Goal: Task Accomplishment & Management: Complete application form

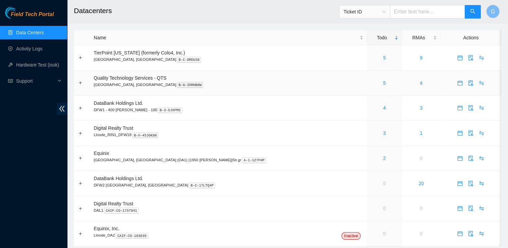
click at [99, 79] on span "Quality Technology Services - QTS" at bounding box center [130, 77] width 73 height 5
click at [118, 79] on span "Quality Technology Services - QTS" at bounding box center [130, 77] width 73 height 5
click at [371, 82] on div "5" at bounding box center [384, 82] width 27 height 7
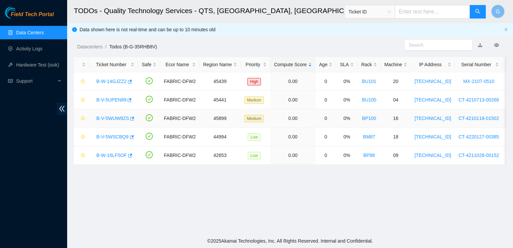
click at [114, 119] on link "B-V-5WUW8ZS" at bounding box center [112, 118] width 33 height 5
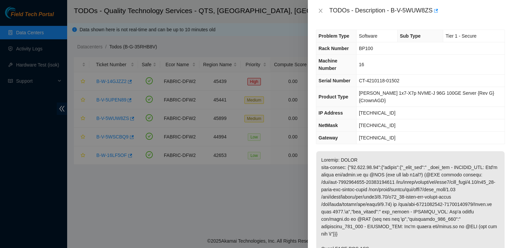
click at [360, 27] on div "Problem Type Software Sub Type Tier 1 - Secure Rack Number BP100 Machine Number…" at bounding box center [410, 134] width 205 height 226
click at [348, 193] on p at bounding box center [410, 244] width 188 height 187
click at [346, 194] on p at bounding box center [410, 244] width 188 height 187
click at [266, 144] on div at bounding box center [256, 124] width 513 height 248
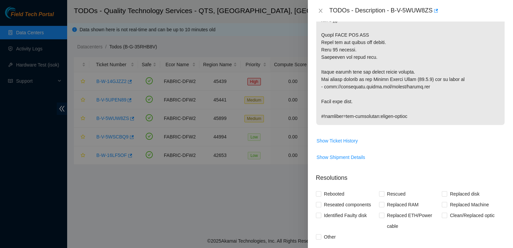
scroll to position [262, 0]
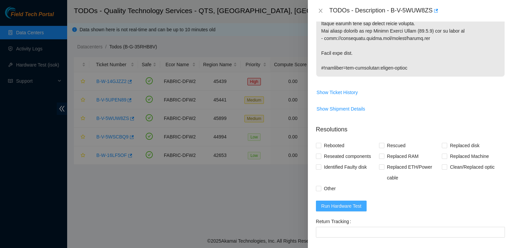
click at [343, 202] on span "Run Hardware Test" at bounding box center [341, 205] width 40 height 7
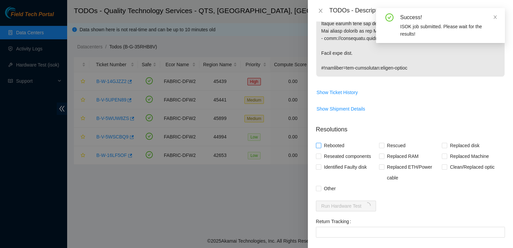
click at [317, 143] on input "Rebooted" at bounding box center [318, 145] width 5 height 5
checkbox input "true"
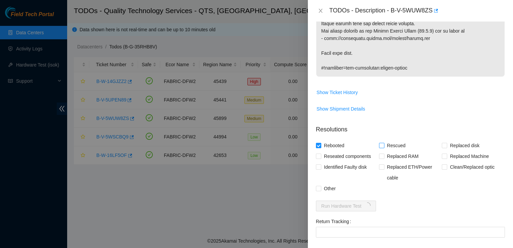
click at [380, 143] on input "Rescued" at bounding box center [381, 145] width 5 height 5
checkbox input "true"
click at [317, 186] on input "Other" at bounding box center [318, 188] width 5 height 5
checkbox input "true"
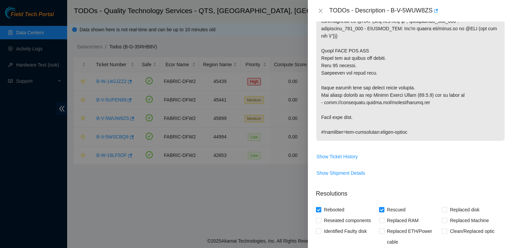
scroll to position [198, 0]
drag, startPoint x: 383, startPoint y: 50, endPoint x: 322, endPoint y: 37, distance: 63.2
click at [322, 37] on p at bounding box center [410, 46] width 188 height 187
copy p "Power off and unplug the server. Wait 10 minutes. Reconnect the power cord."
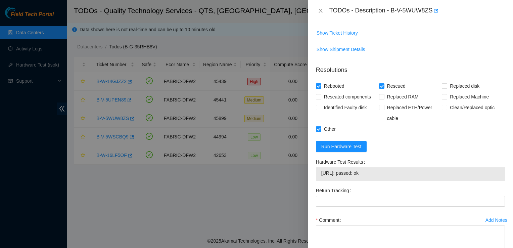
scroll to position [326, 0]
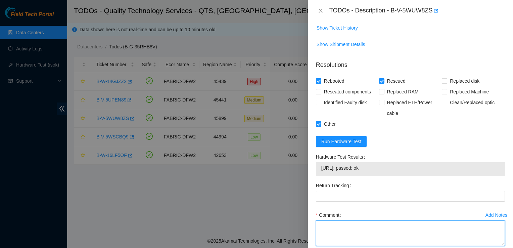
click at [360, 220] on textarea "Comment" at bounding box center [410, 233] width 189 height 26
paste textarea "Power off and unplug the server. Wait 10 minutes. Reconnect the power cord."
click at [320, 220] on textarea "Power off and unplug the server. Wait 10 minutes. Reconnect the power cord." at bounding box center [410, 233] width 189 height 26
click at [400, 220] on textarea "Power off and unplug the server. Wait 10 minutes. Reconnect the power cord." at bounding box center [410, 233] width 189 height 26
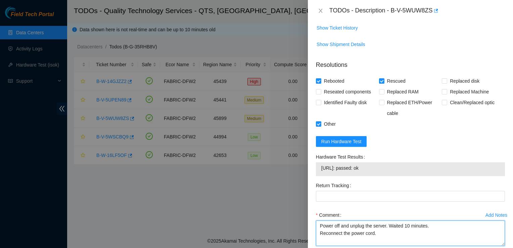
click at [342, 220] on textarea "Power off and unplug the server. Waited 10 minutes. Reconnect the power cord." at bounding box center [410, 233] width 189 height 26
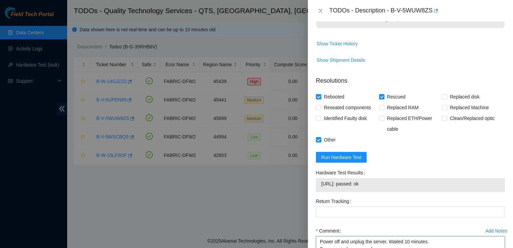
scroll to position [324, 0]
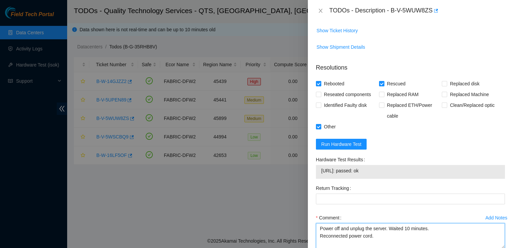
click at [390, 223] on textarea "Power off and unplug the server. Waited 10 minutes. Reconnected power cord." at bounding box center [410, 236] width 189 height 26
click at [320, 223] on textarea "Power off and unplug the server. Waited 10 minutes. Reconnected power cord. Res…" at bounding box center [410, 236] width 189 height 26
click at [398, 223] on textarea "Power off and unplug the server. Waited 10 minutes. Reconnected power cord. Res…" at bounding box center [410, 236] width 189 height 26
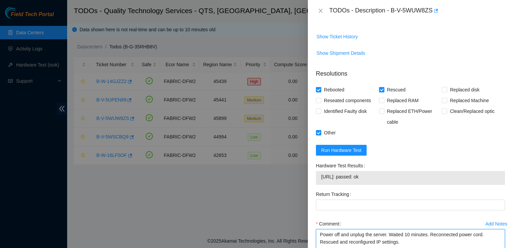
scroll to position [321, 0]
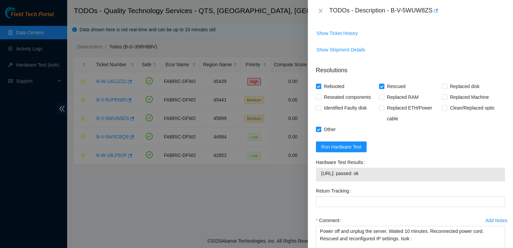
drag, startPoint x: 379, startPoint y: 150, endPoint x: 325, endPoint y: 157, distance: 54.9
click at [325, 168] on div "23.199.44.94: passed: ok" at bounding box center [410, 175] width 189 height 14
copy tbody "23.199.44.94: passed: ok"
click at [416, 226] on textarea "Power off and unplug the server. Waited 10 minutes. Reconnected power cord. Res…" at bounding box center [410, 239] width 189 height 26
paste textarea "23.199.44.94: passed: ok"
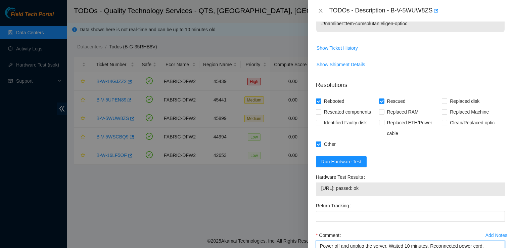
scroll to position [340, 0]
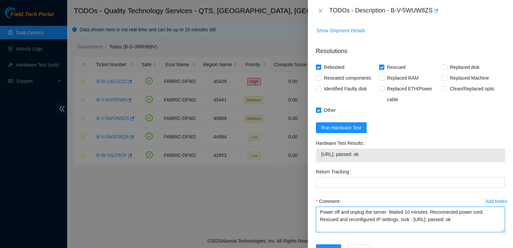
click at [333, 206] on textarea "Power off and unplug the server. Waited 10 minutes. Reconnected power cord. Res…" at bounding box center [410, 219] width 189 height 26
click at [370, 206] on textarea "Powered off and unplug the server. Waited 10 minutes. Reconnected power cord. R…" at bounding box center [410, 219] width 189 height 26
type textarea "Powered off and unplugged server. Waited 10 minutes. Reconnected power cord. Re…"
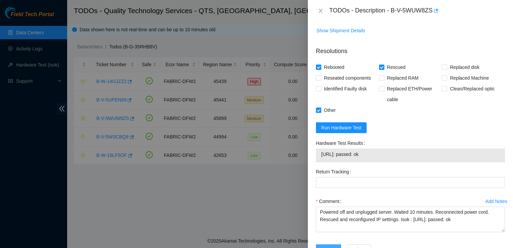
click at [327, 246] on span "Submit" at bounding box center [328, 249] width 15 height 7
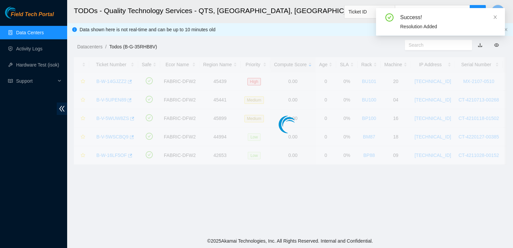
scroll to position [180, 0]
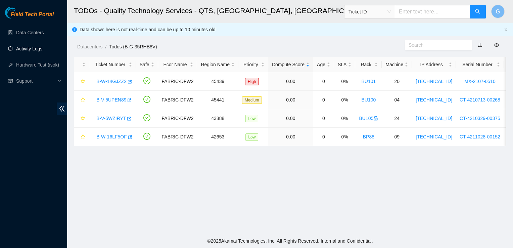
click at [34, 51] on link "Activity Logs" at bounding box center [29, 48] width 27 height 5
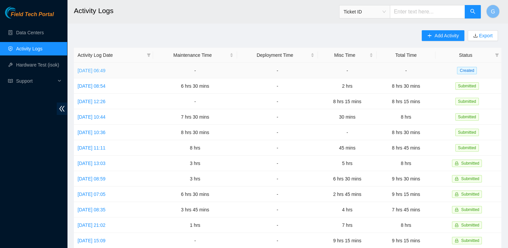
click at [95, 68] on link "[DATE] 06:49" at bounding box center [92, 70] width 28 height 5
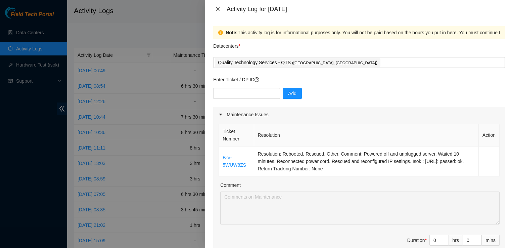
click at [218, 6] on icon "close" at bounding box center [217, 8] width 5 height 5
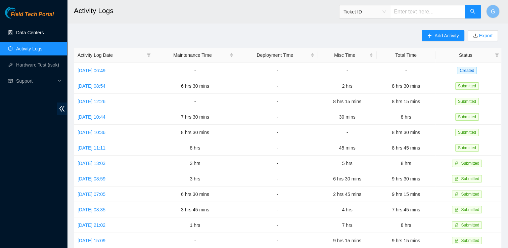
click at [29, 30] on link "Data Centers" at bounding box center [30, 32] width 28 height 5
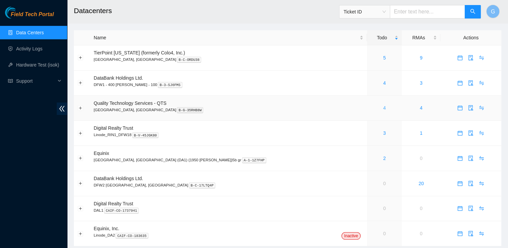
click at [383, 108] on link "4" at bounding box center [384, 107] width 3 height 5
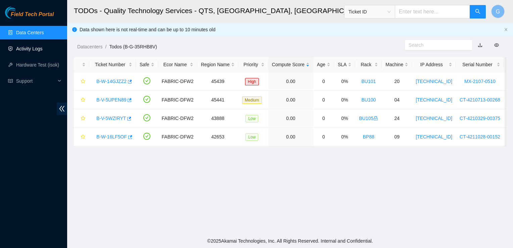
click at [43, 46] on link "Activity Logs" at bounding box center [29, 48] width 27 height 5
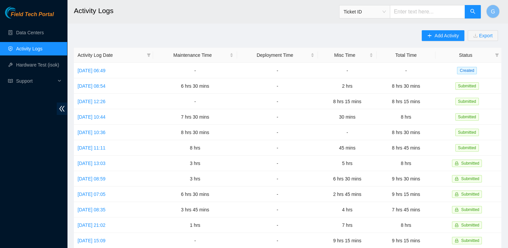
click at [43, 46] on link "Activity Logs" at bounding box center [29, 48] width 27 height 5
click at [105, 73] on link "[DATE] 06:49" at bounding box center [92, 70] width 28 height 5
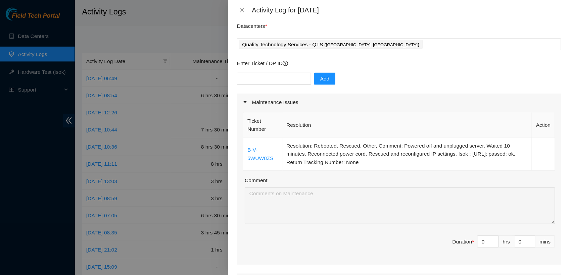
scroll to position [23, 0]
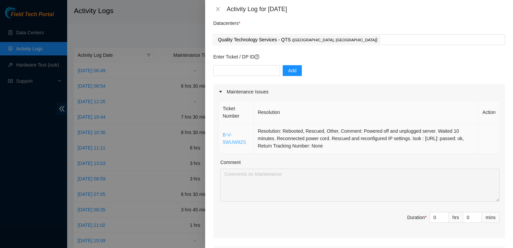
click at [237, 143] on link "B-V-5WUW8ZS" at bounding box center [235, 138] width 24 height 13
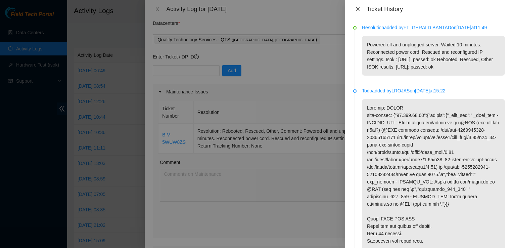
click at [359, 9] on icon "close" at bounding box center [357, 8] width 5 height 5
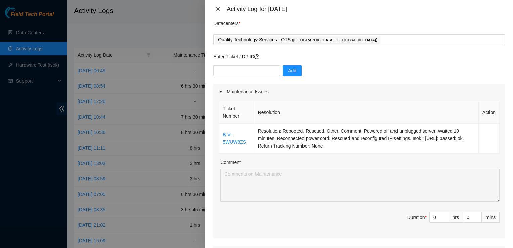
click at [217, 6] on button "Close" at bounding box center [217, 9] width 9 height 6
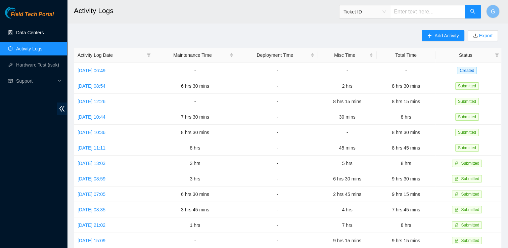
click at [39, 33] on link "Data Centers" at bounding box center [30, 32] width 28 height 5
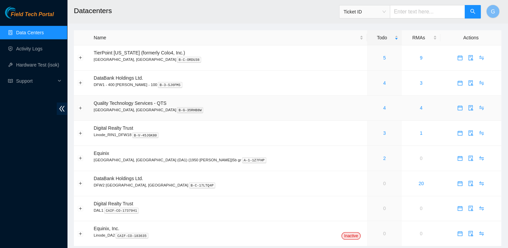
click at [371, 110] on div "4" at bounding box center [384, 107] width 27 height 7
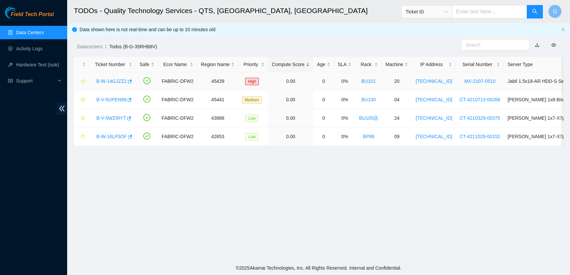
click at [117, 81] on link "B-W-14GJZZ2" at bounding box center [111, 81] width 30 height 5
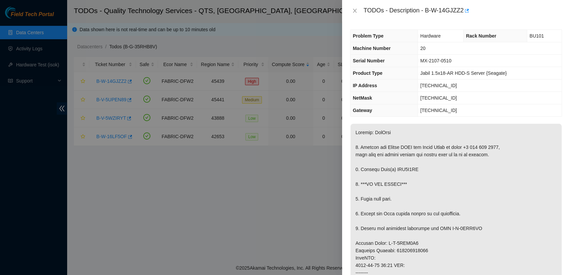
click at [134, 171] on div at bounding box center [285, 137] width 570 height 275
click at [356, 11] on icon "close" at bounding box center [354, 10] width 5 height 5
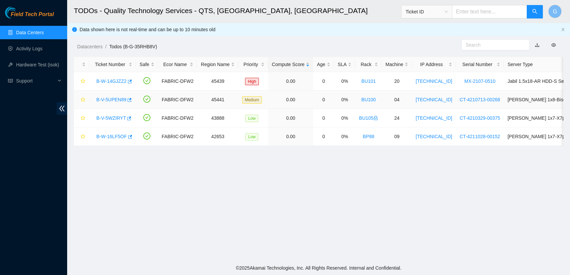
click at [108, 99] on link "B-V-5UPEN89" at bounding box center [111, 99] width 30 height 5
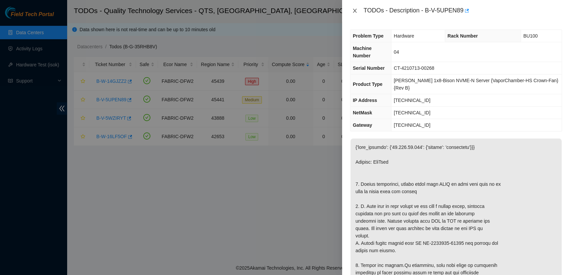
click at [355, 12] on icon "close" at bounding box center [354, 10] width 5 height 5
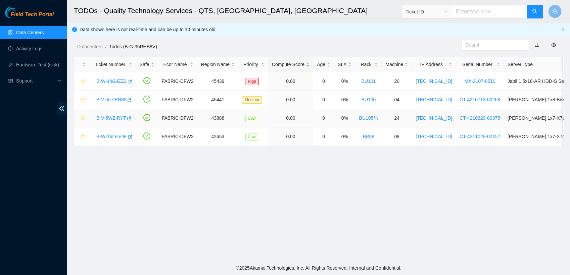
click at [105, 120] on link "B-V-5WZIRYT" at bounding box center [111, 118] width 30 height 5
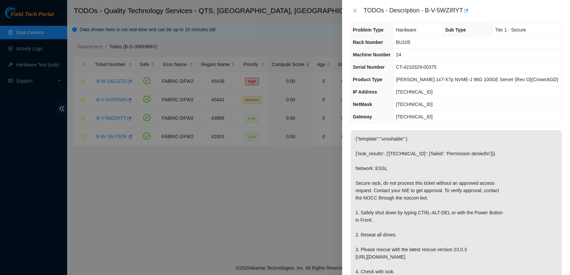
scroll to position [4, 0]
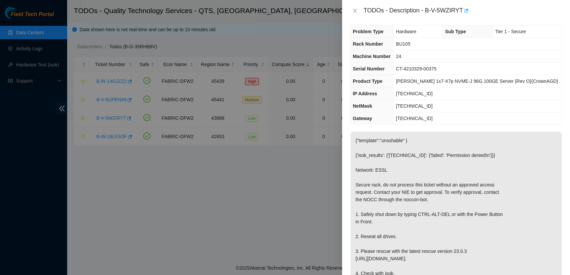
click at [188, 194] on div at bounding box center [285, 137] width 570 height 275
click at [351, 9] on button "Close" at bounding box center [354, 11] width 9 height 6
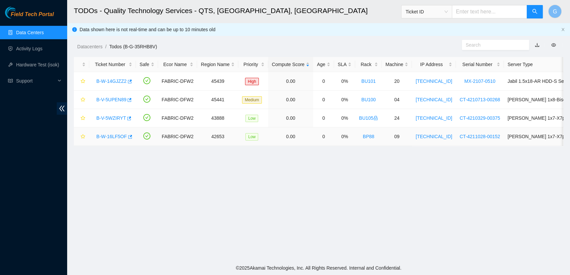
click at [108, 135] on link "B-W-16LF5OF" at bounding box center [111, 136] width 31 height 5
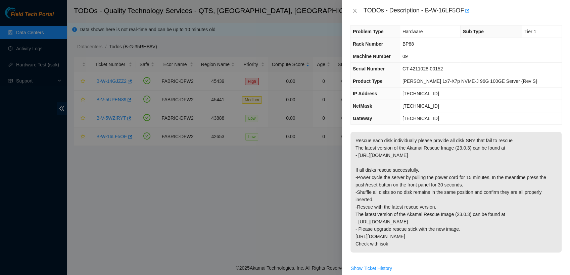
click at [108, 135] on div at bounding box center [285, 137] width 570 height 275
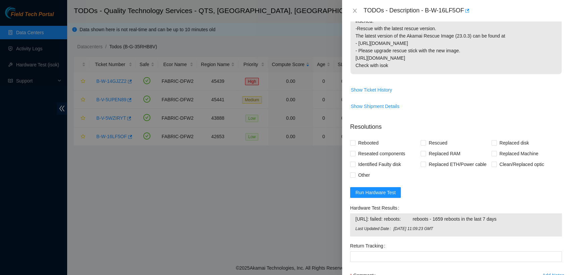
scroll to position [183, 0]
click at [245, 218] on div at bounding box center [285, 137] width 570 height 275
click at [357, 10] on button "Close" at bounding box center [354, 11] width 9 height 6
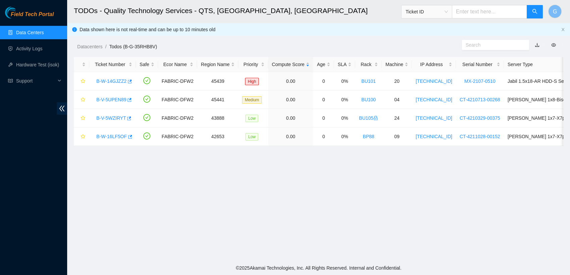
scroll to position [176, 0]
drag, startPoint x: 72, startPoint y: 23, endPoint x: 181, endPoint y: 241, distance: 244.0
click at [181, 241] on main "TODOs - Quality Technology Services - QTS, [GEOGRAPHIC_DATA], [GEOGRAPHIC_DATA]…" at bounding box center [318, 130] width 503 height 261
